Goal: Transaction & Acquisition: Purchase product/service

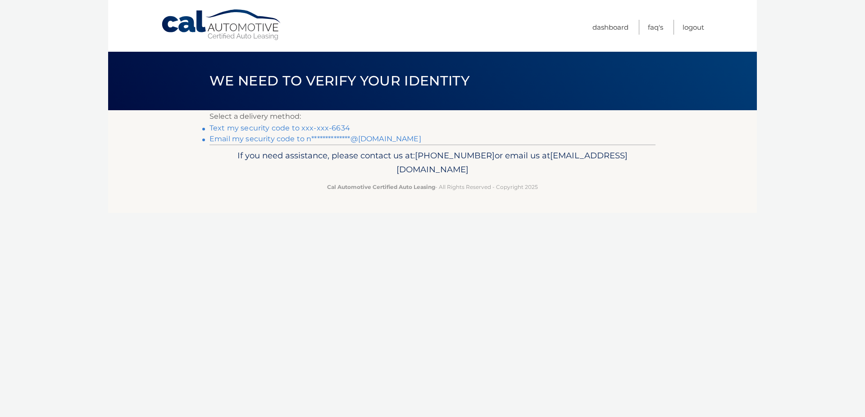
click at [256, 127] on link "Text my security code to xxx-xxx-6634" at bounding box center [279, 128] width 140 height 9
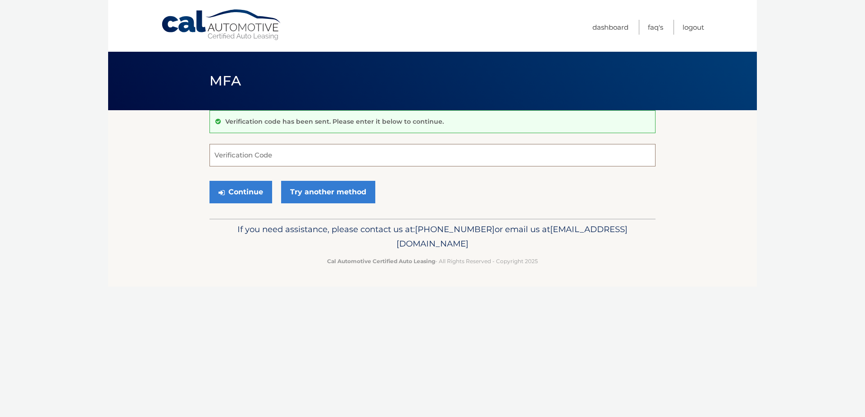
click at [404, 160] on input "Verification Code" at bounding box center [432, 155] width 446 height 23
type input "317301"
click at [262, 198] on button "Continue" at bounding box center [240, 192] width 63 height 23
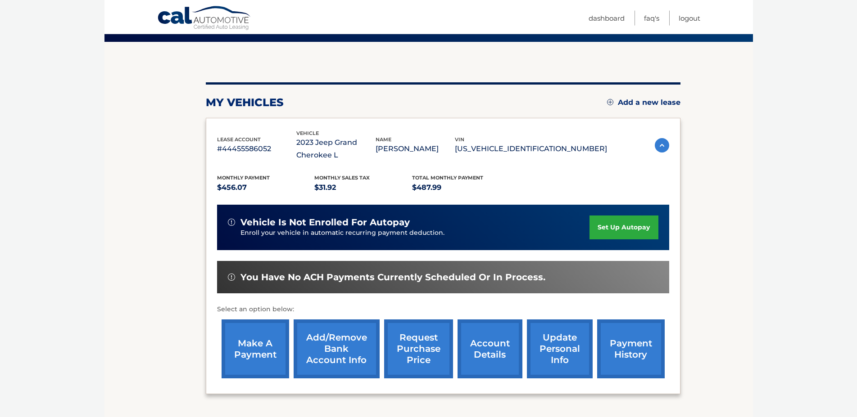
scroll to position [92, 0]
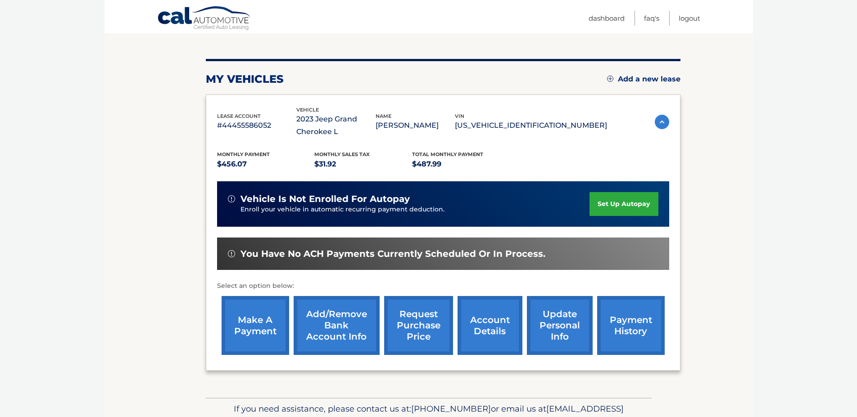
click at [249, 329] on link "make a payment" at bounding box center [256, 325] width 68 height 59
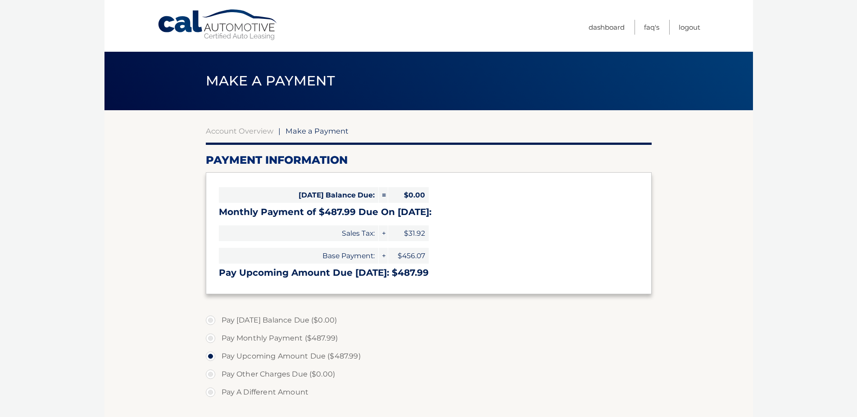
select select "NGExMmU1ZDgtMDZhZC00MTE1LTliZjEtYjA3Yzg3Zjk1MzNk"
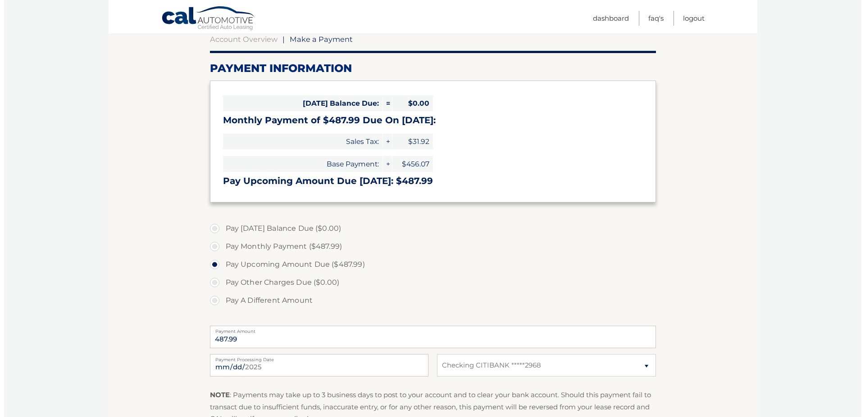
scroll to position [226, 0]
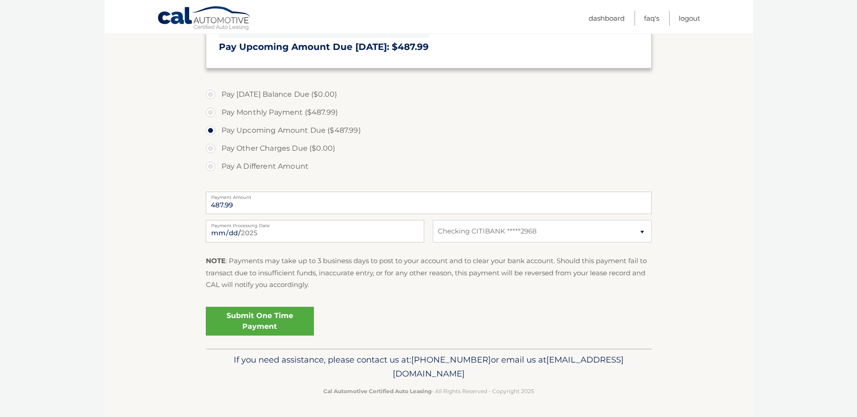
click at [288, 319] on link "Submit One Time Payment" at bounding box center [260, 321] width 108 height 29
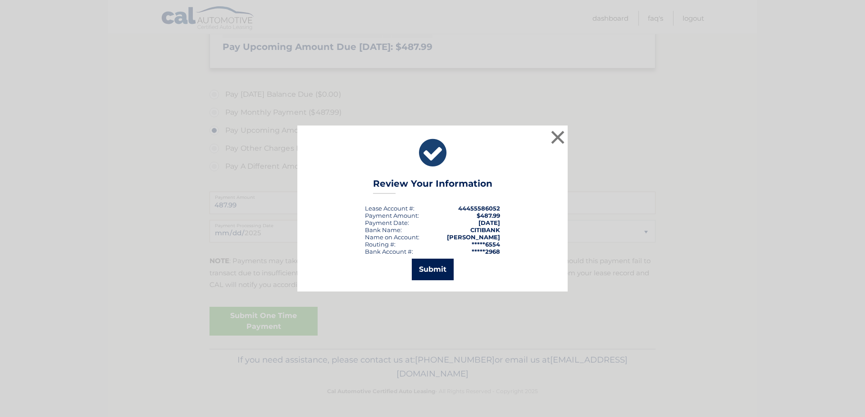
click at [419, 276] on button "Submit" at bounding box center [433, 270] width 42 height 22
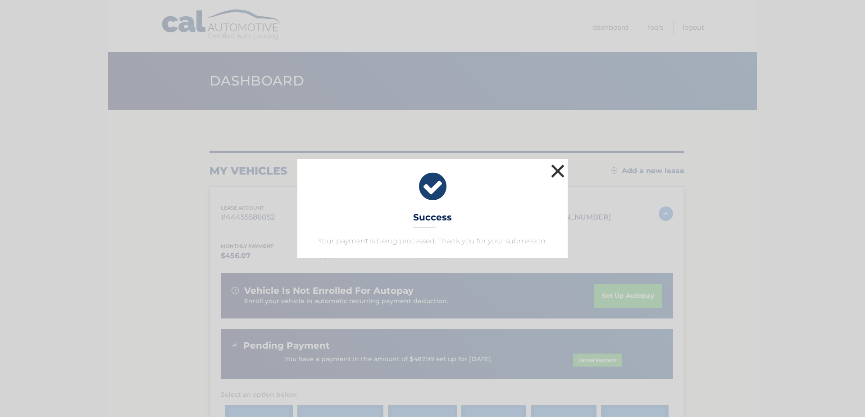
click at [562, 169] on button "×" at bounding box center [557, 171] width 18 height 18
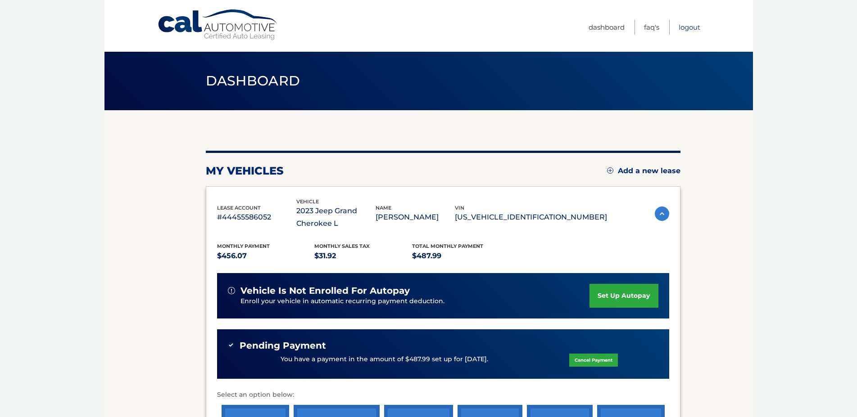
click at [683, 26] on link "Logout" at bounding box center [690, 27] width 22 height 15
